Goal: Task Accomplishment & Management: Manage account settings

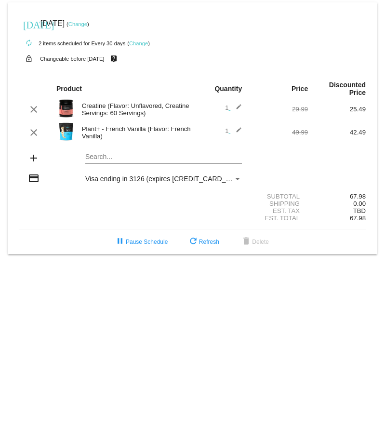
click at [139, 43] on link "Change" at bounding box center [138, 43] width 19 height 6
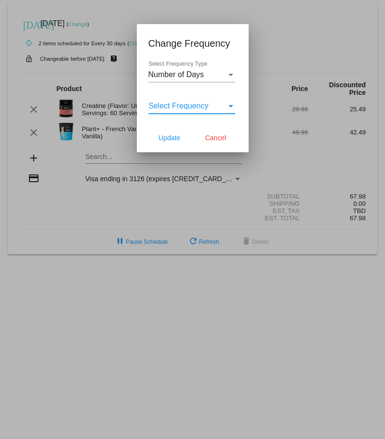
click at [230, 105] on div "Select Frequency" at bounding box center [230, 106] width 5 height 2
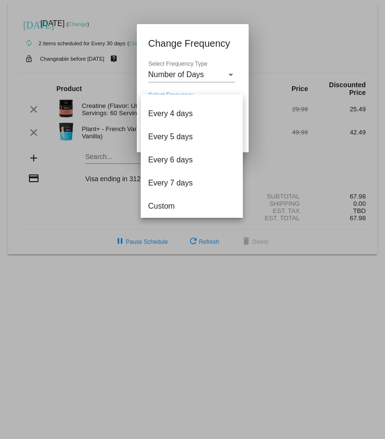
scroll to position [19, 0]
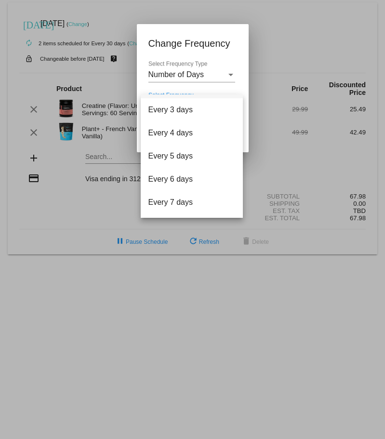
click at [231, 73] on div at bounding box center [192, 219] width 385 height 439
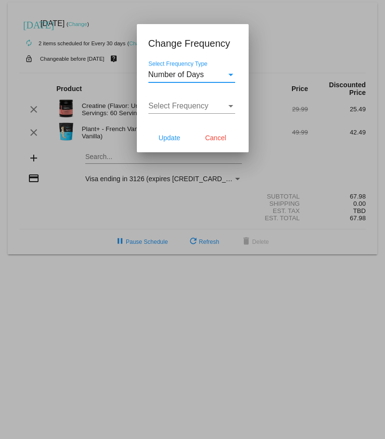
click at [231, 73] on div "Select Frequency Type" at bounding box center [230, 74] width 9 height 9
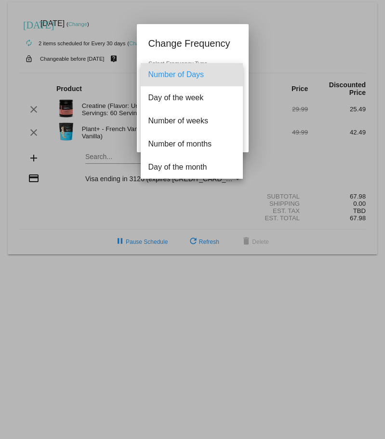
click at [228, 53] on div at bounding box center [192, 219] width 385 height 439
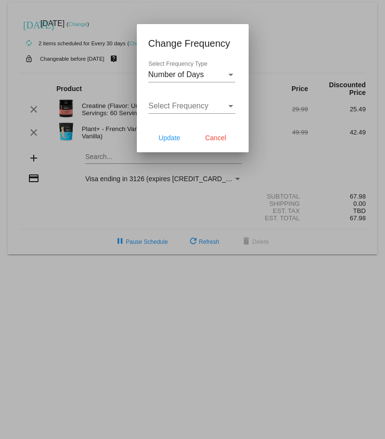
click at [230, 104] on div "Select Frequency" at bounding box center [230, 106] width 9 height 9
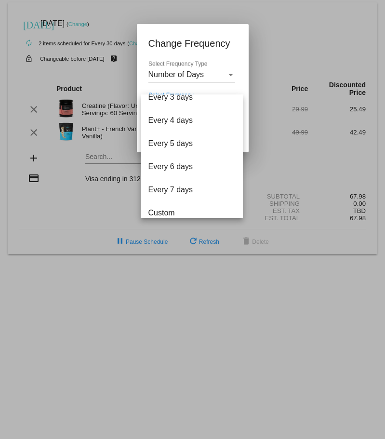
scroll to position [39, 0]
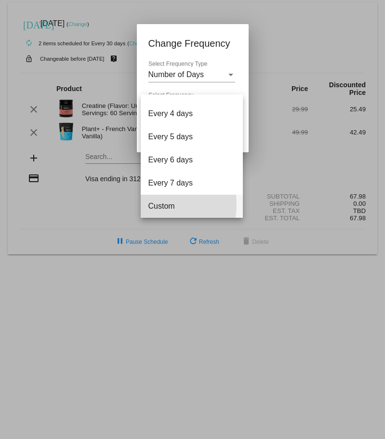
click at [157, 205] on span "Custom" at bounding box center [191, 206] width 87 height 23
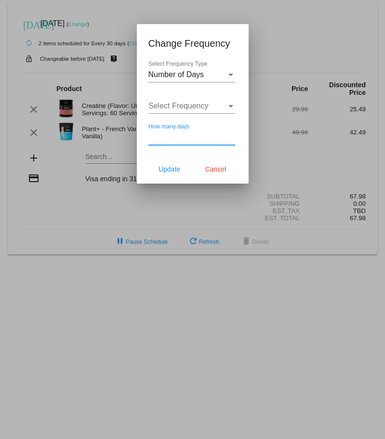
click at [157, 135] on input "How many days" at bounding box center [191, 137] width 87 height 9
type input "60"
click at [167, 169] on span "Update" at bounding box center [169, 169] width 22 height 8
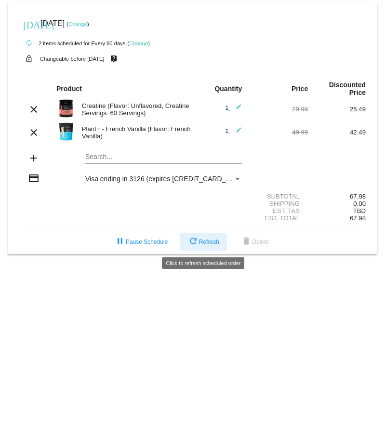
click at [212, 241] on span "refresh Refresh" at bounding box center [203, 241] width 32 height 7
click at [195, 240] on mat-icon "refresh" at bounding box center [193, 242] width 12 height 12
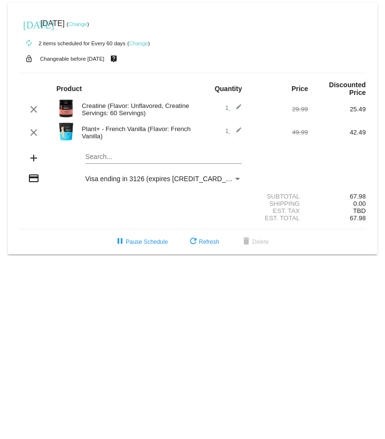
click at [87, 23] on link "Change" at bounding box center [77, 24] width 19 height 6
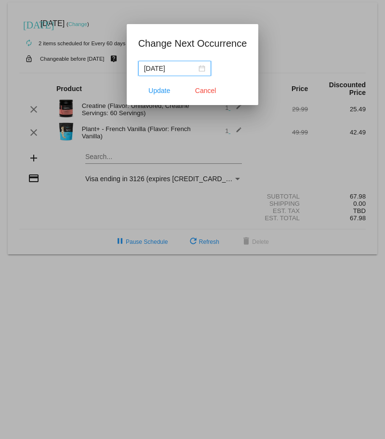
click at [201, 69] on div "[DATE]" at bounding box center [174, 68] width 61 height 11
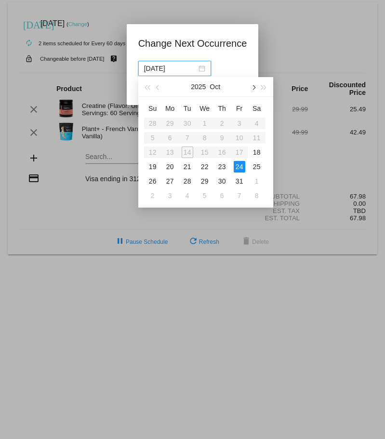
click at [254, 87] on span "button" at bounding box center [252, 87] width 5 height 5
click at [238, 164] on div "21" at bounding box center [240, 167] width 12 height 12
type input "[DATE]"
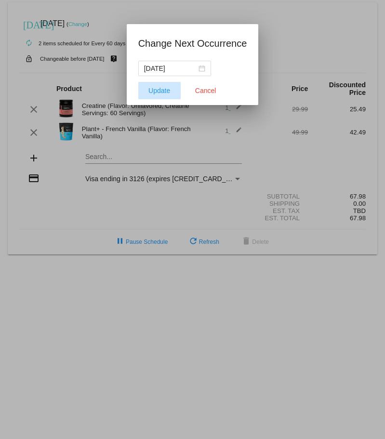
click at [157, 89] on span "Update" at bounding box center [159, 91] width 22 height 8
